Goal: Task Accomplishment & Management: Use online tool/utility

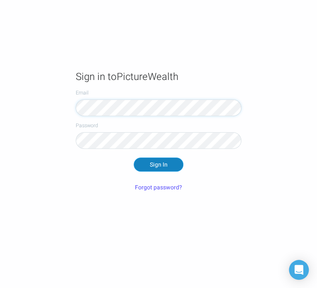
click at [161, 167] on button "Sign In" at bounding box center [159, 164] width 50 height 14
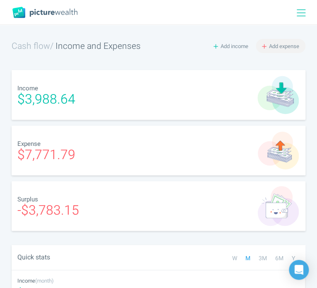
click at [267, 45] on button "Add expense" at bounding box center [281, 46] width 50 height 14
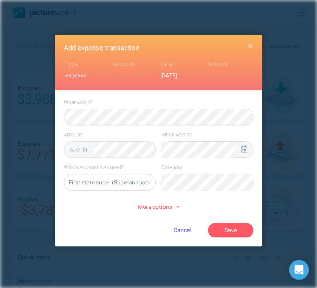
click at [241, 149] on icon at bounding box center [244, 148] width 6 height 7
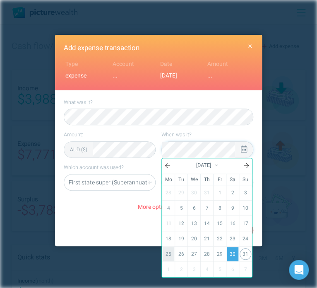
click at [169, 247] on link "25" at bounding box center [169, 254] width 12 height 14
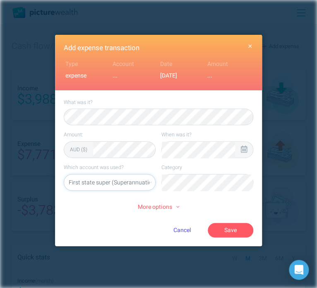
select select "5469"
click at [205, 198] on li "Food" at bounding box center [207, 200] width 85 height 13
click at [233, 232] on button "Save" at bounding box center [231, 230] width 46 height 14
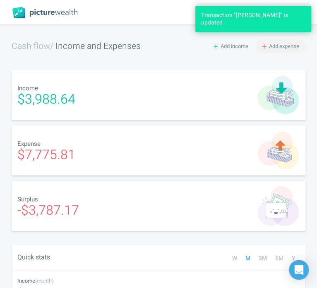
click at [274, 51] on button "Add expense" at bounding box center [281, 46] width 50 height 14
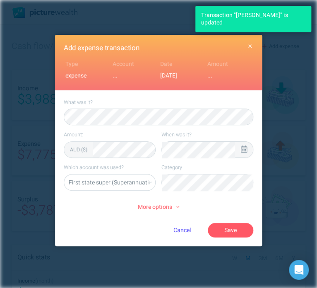
click at [245, 146] on icon at bounding box center [244, 148] width 6 height 7
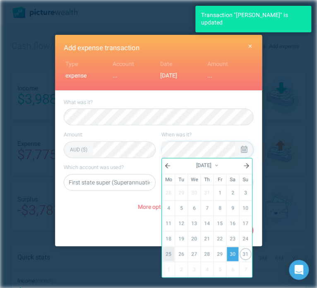
click at [173, 249] on link "25" at bounding box center [169, 254] width 12 height 14
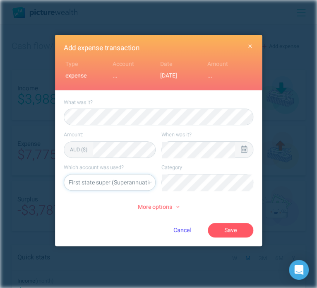
select select "5469"
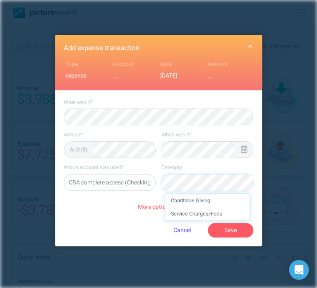
click at [225, 204] on li "Charitable Giving" at bounding box center [207, 200] width 85 height 13
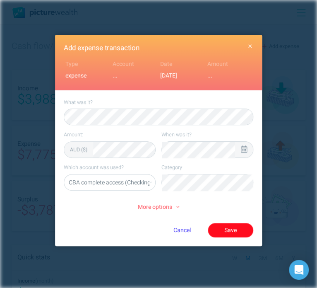
click at [238, 230] on button "Save" at bounding box center [231, 230] width 46 height 14
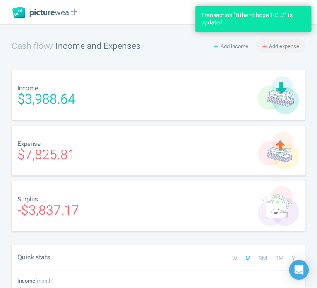
click at [280, 48] on span "Add expense" at bounding box center [284, 46] width 30 height 8
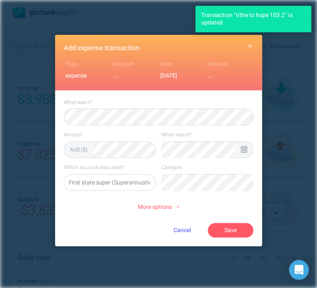
click at [249, 45] on icon "button" at bounding box center [251, 46] width 4 height 4
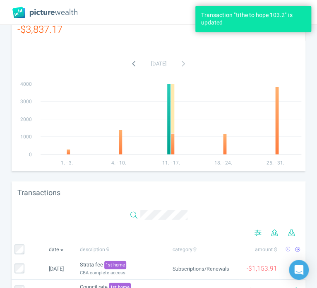
scroll to position [538, 0]
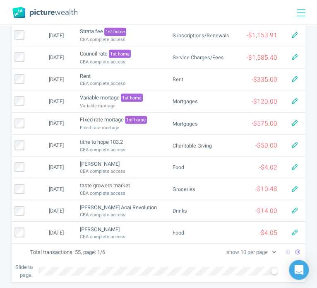
click at [269, 248] on select "show 10 per page show 25 per page show 50 per page show 100 per page" at bounding box center [251, 252] width 53 height 9
select select "100"
click at [225, 256] on select "show 10 per page show 25 per page show 50 per page show 100 per page" at bounding box center [251, 252] width 53 height 9
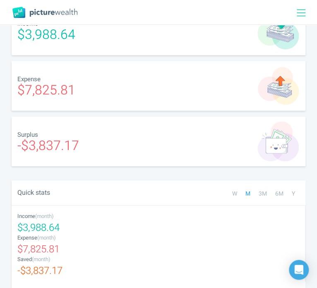
scroll to position [0, 0]
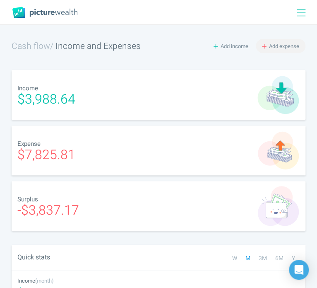
click at [287, 45] on span "Add expense" at bounding box center [284, 46] width 30 height 8
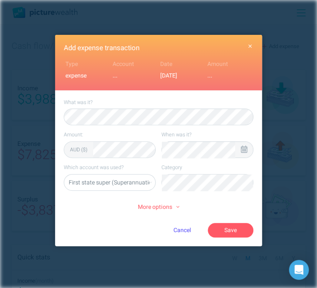
click at [239, 152] on div at bounding box center [244, 150] width 18 height 16
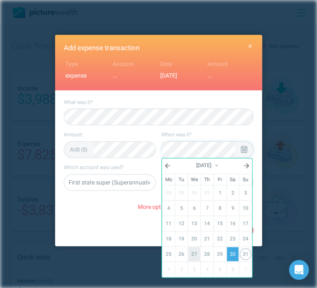
click at [195, 255] on link "27" at bounding box center [194, 254] width 12 height 14
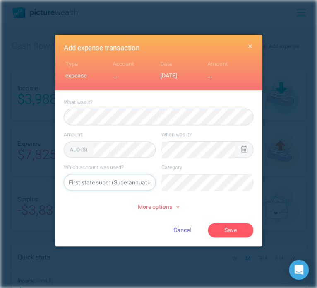
select select "5469"
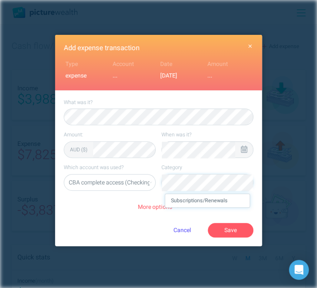
click at [225, 196] on li "Subscriptions/Renewals" at bounding box center [207, 200] width 85 height 13
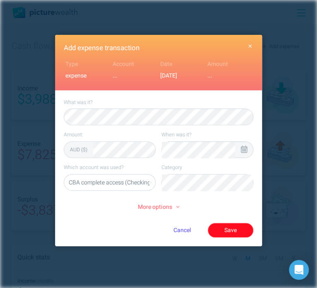
click at [239, 232] on button "Save" at bounding box center [231, 230] width 46 height 14
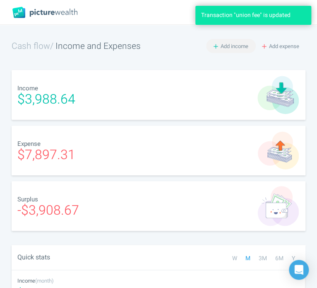
click at [227, 41] on button "Add income" at bounding box center [231, 46] width 50 height 14
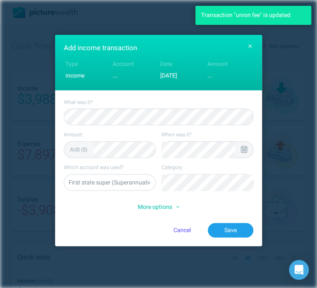
click at [243, 144] on div at bounding box center [244, 150] width 18 height 16
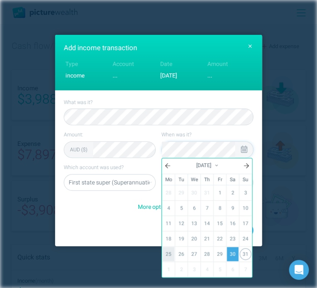
click at [170, 250] on link "25" at bounding box center [169, 254] width 12 height 14
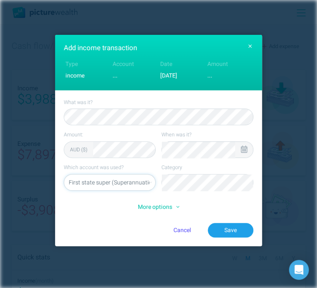
select select "5469"
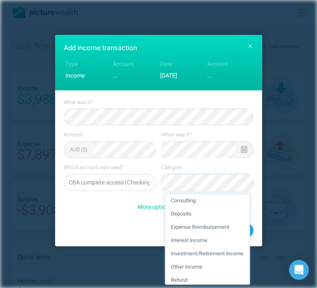
scroll to position [25, 0]
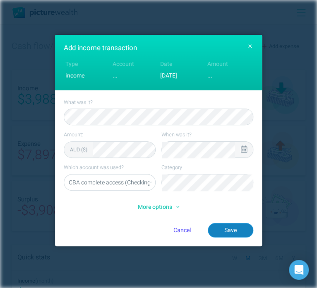
click at [239, 224] on button "Save" at bounding box center [231, 230] width 46 height 14
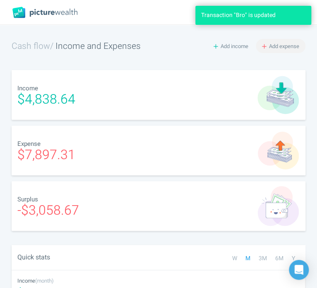
click at [270, 48] on span "Add expense" at bounding box center [284, 46] width 30 height 8
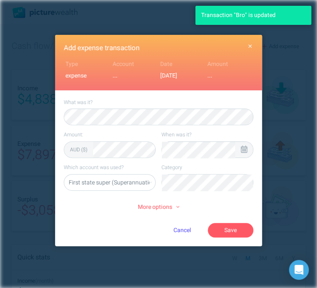
click at [245, 148] on icon at bounding box center [244, 148] width 6 height 7
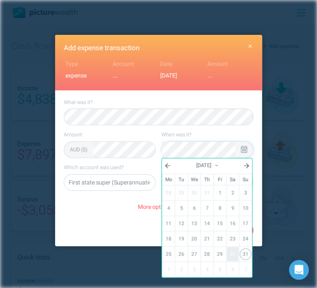
click at [229, 253] on link "30" at bounding box center [233, 254] width 12 height 14
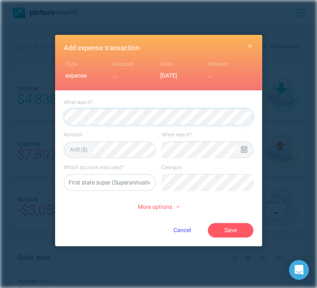
click at [114, 184] on select "First state super (Superannuation) CBA complete access (Checking account) QF (C…" at bounding box center [109, 182] width 91 height 17
select select "5469"
click at [64, 174] on select "First state super (Superannuation) CBA complete access (Checking account) QF (C…" at bounding box center [109, 182] width 91 height 17
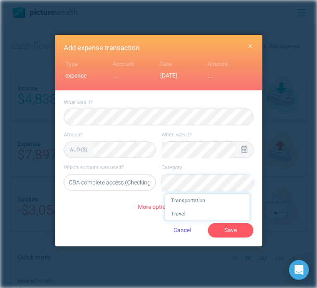
click at [212, 213] on li "Travel" at bounding box center [207, 213] width 85 height 13
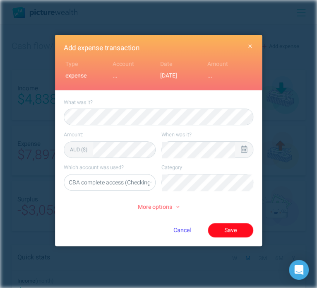
click at [236, 223] on button "Save" at bounding box center [231, 230] width 46 height 14
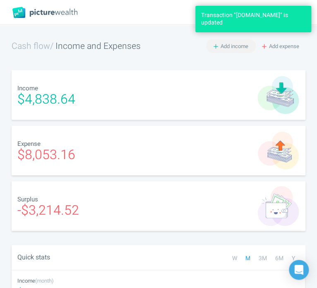
click at [237, 46] on span "Add income" at bounding box center [235, 46] width 28 height 8
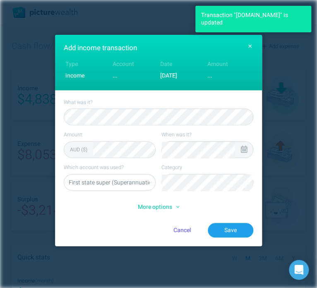
click at [244, 153] on div at bounding box center [244, 149] width 6 height 8
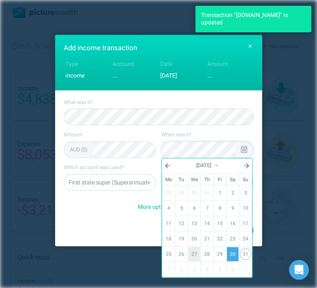
click at [196, 252] on link "27" at bounding box center [194, 254] width 12 height 14
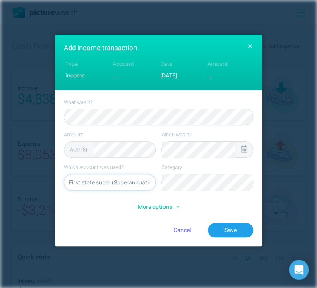
select select "5469"
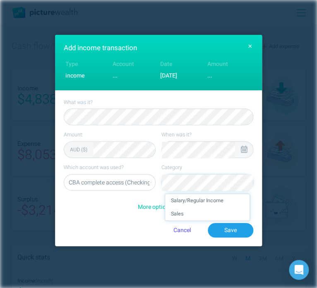
click at [222, 200] on li "Salary/Regular Income" at bounding box center [207, 200] width 85 height 13
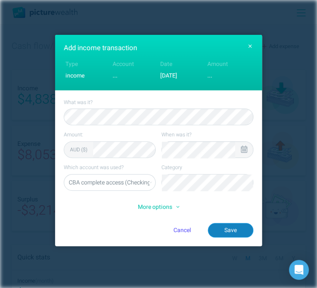
click at [235, 224] on button "Save" at bounding box center [231, 230] width 46 height 14
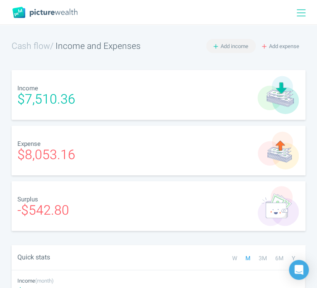
click at [228, 42] on span "Add income" at bounding box center [235, 46] width 28 height 8
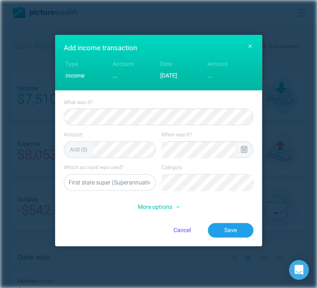
click at [244, 146] on icon at bounding box center [244, 148] width 6 height 7
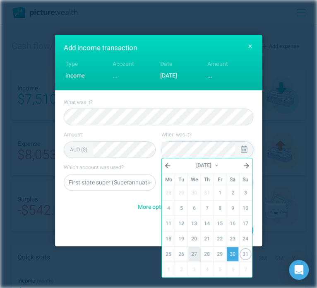
click at [195, 249] on link "27" at bounding box center [194, 254] width 12 height 14
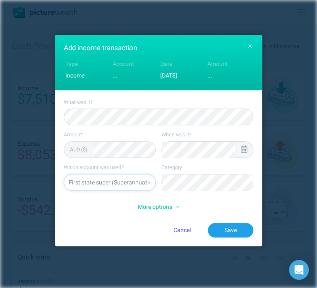
select select "5469"
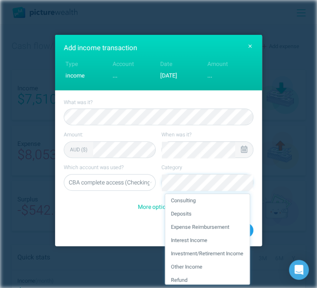
click at [215, 227] on li "Expense Reimbursement" at bounding box center [207, 226] width 85 height 13
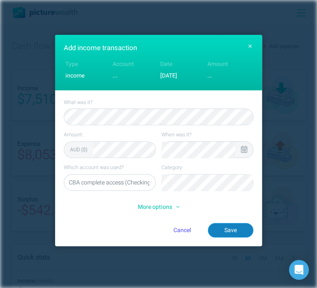
click at [240, 229] on button "Save" at bounding box center [231, 230] width 46 height 14
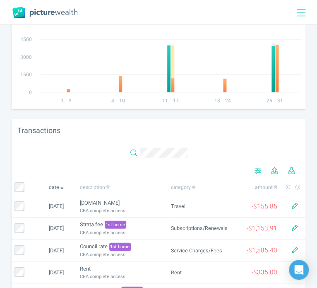
scroll to position [366, 0]
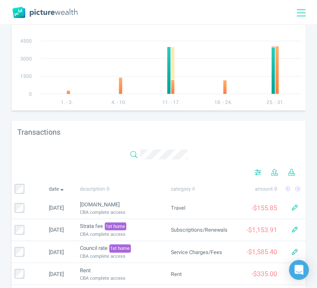
click at [294, 10] on div at bounding box center [304, 12] width 26 height 24
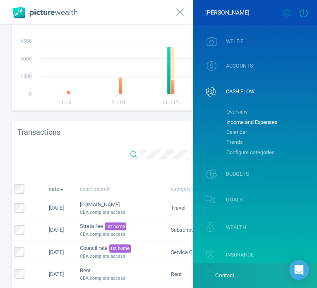
click at [302, 13] on icon at bounding box center [304, 13] width 10 height 8
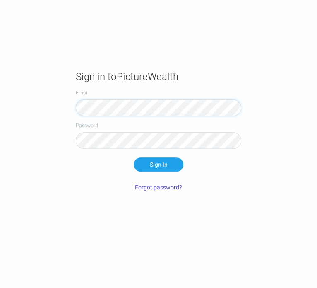
scroll to position [0, 0]
